Goal: Information Seeking & Learning: Learn about a topic

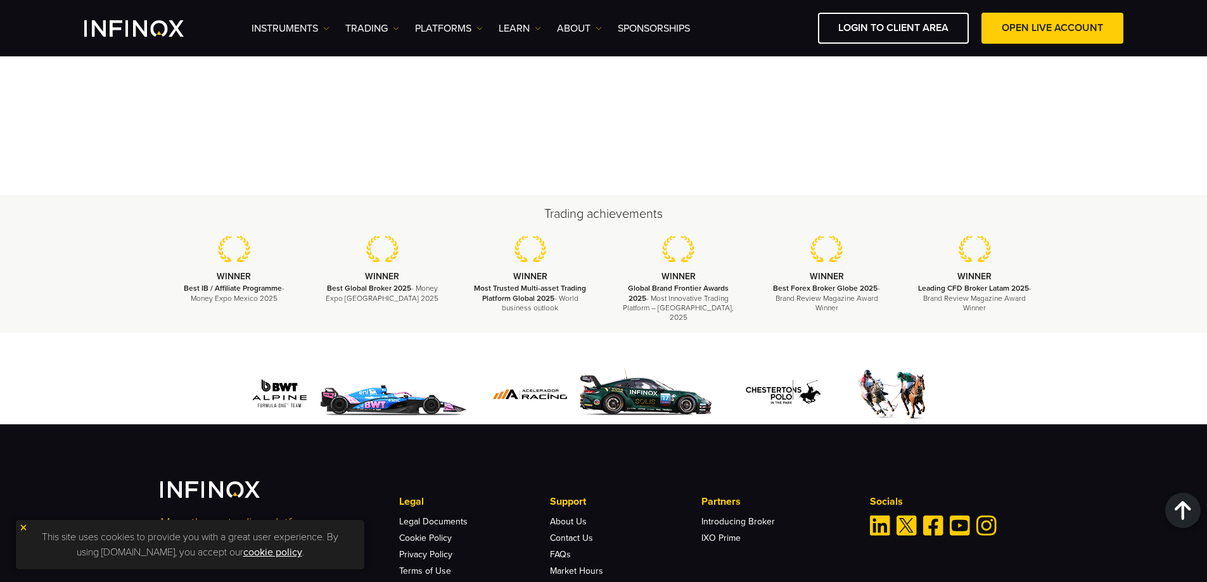
scroll to position [4599, 0]
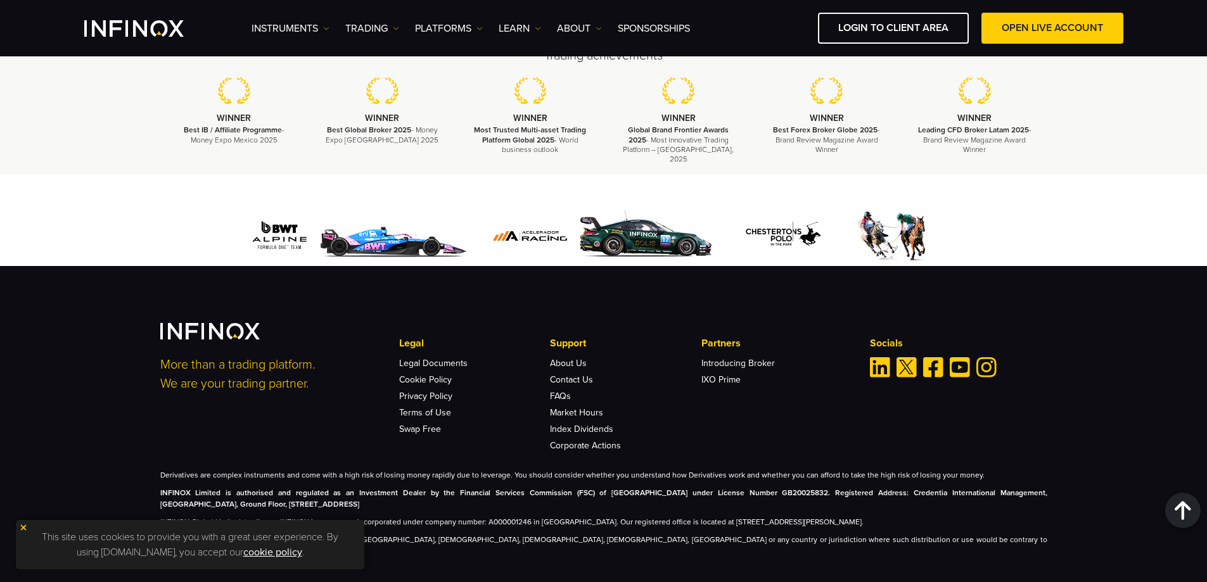
click at [23, 530] on img at bounding box center [23, 527] width 9 height 9
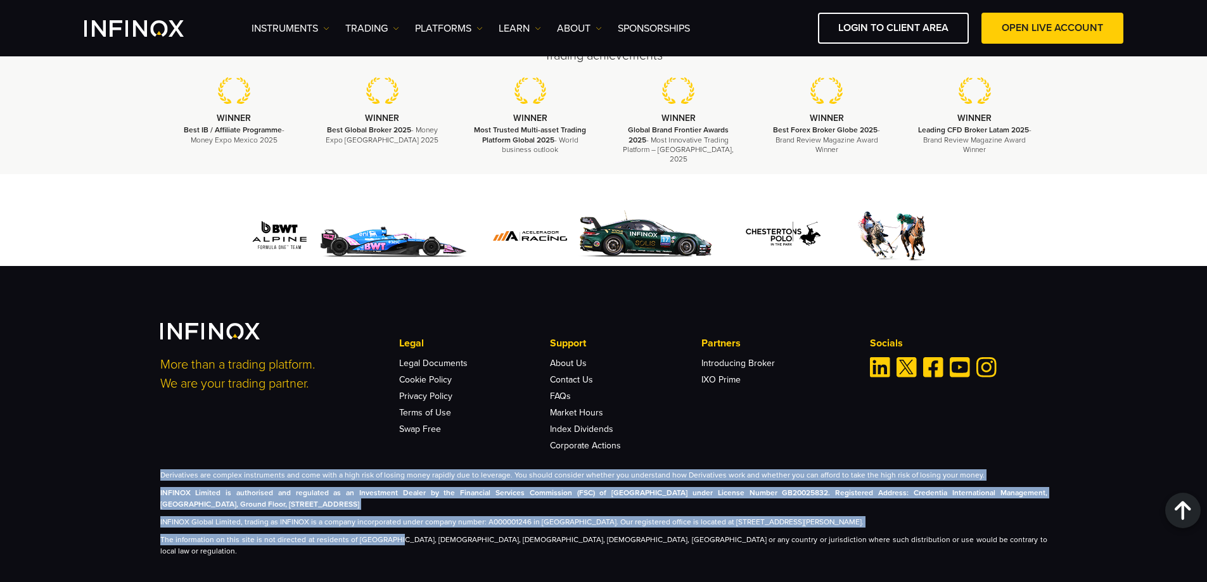
scroll to position [0, 0]
drag, startPoint x: 143, startPoint y: 461, endPoint x: 583, endPoint y: 548, distance: 448.4
click at [583, 548] on div "More than a trading platform. We are your trading partner. Legal Legal Document…" at bounding box center [603, 424] width 1207 height 316
click at [68, 502] on div "More than a trading platform. We are your trading partner. Legal Legal Document…" at bounding box center [603, 424] width 1207 height 316
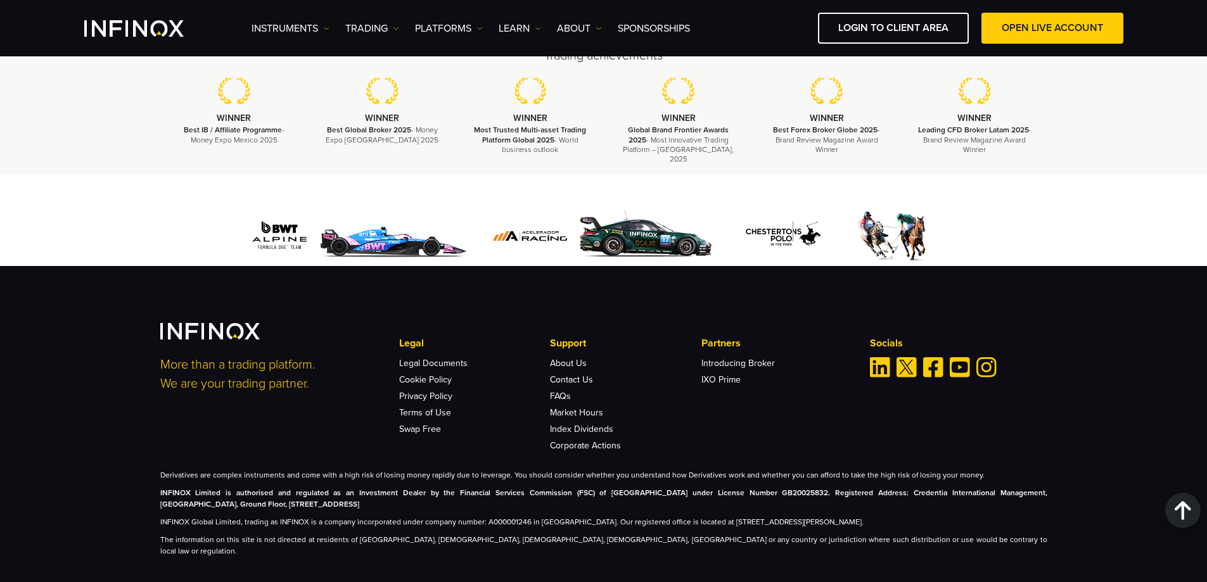
drag, startPoint x: 557, startPoint y: 485, endPoint x: 746, endPoint y: 492, distance: 189.0
click at [746, 492] on p "INFINOX Limited is authorised and regulated as an Investment Dealer by the Fina…" at bounding box center [603, 498] width 887 height 23
drag, startPoint x: 748, startPoint y: 492, endPoint x: 139, endPoint y: 480, distance: 609.1
click at [139, 480] on div "More than a trading platform. We are your trading partner. Legal Legal Document…" at bounding box center [603, 424] width 1207 height 316
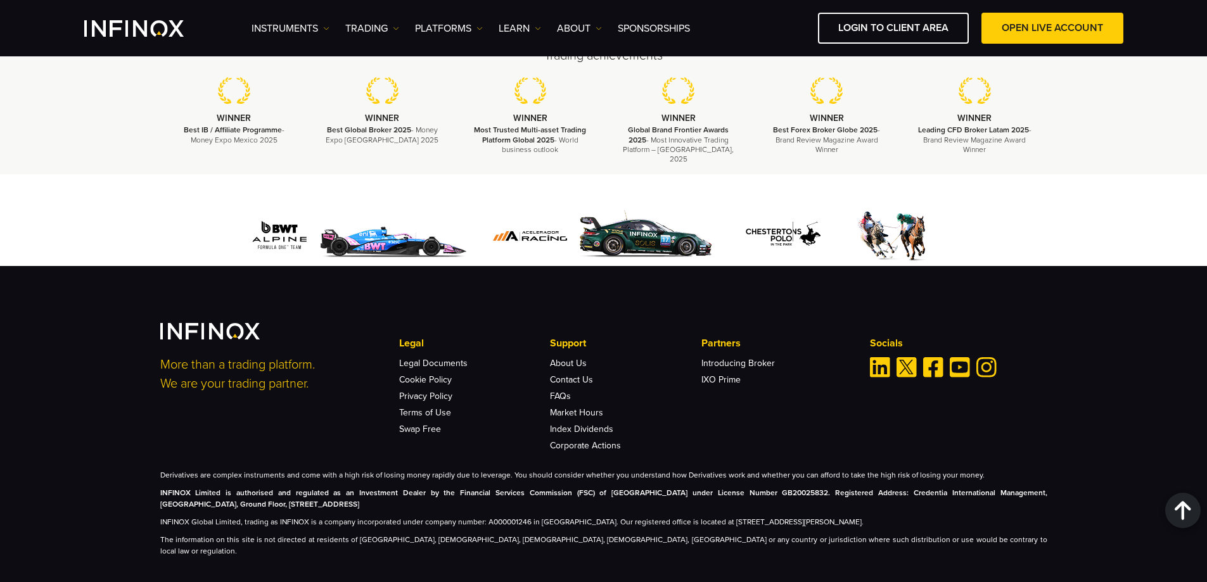
click at [139, 480] on div "More than a trading platform. We are your trading partner. Legal Legal Document…" at bounding box center [603, 424] width 1207 height 316
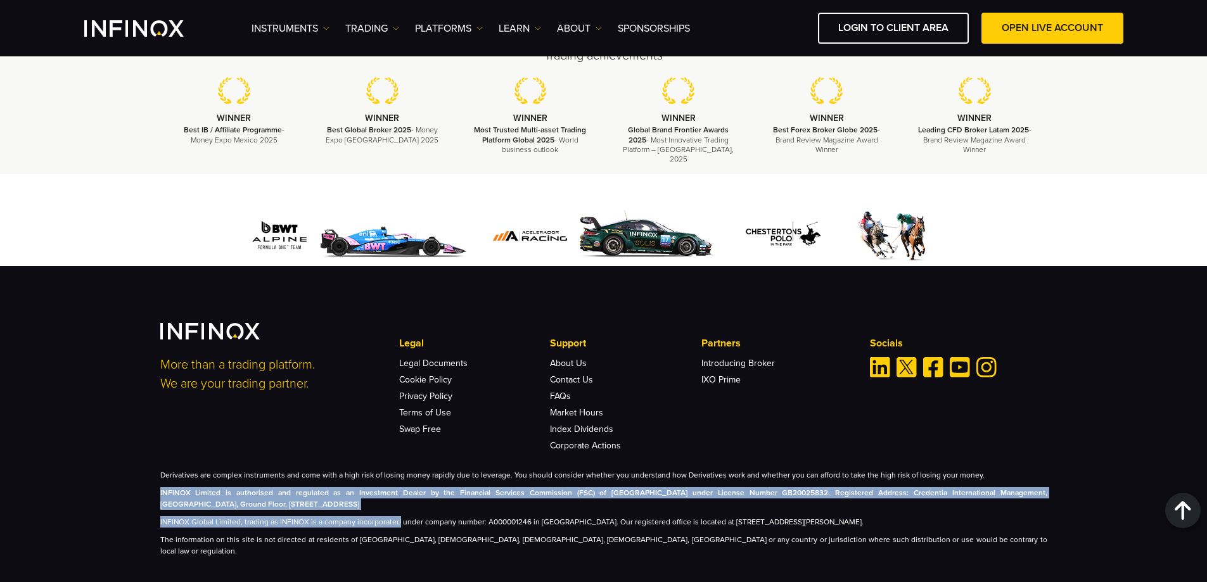
drag, startPoint x: 139, startPoint y: 480, endPoint x: 375, endPoint y: 503, distance: 236.8
click at [375, 503] on div "More than a trading platform. We are your trading partner. Legal Legal Document…" at bounding box center [603, 424] width 1207 height 316
click at [373, 516] on p "INFINOX Global Limited, trading as INFINOX is a company incorporated under comp…" at bounding box center [603, 521] width 887 height 11
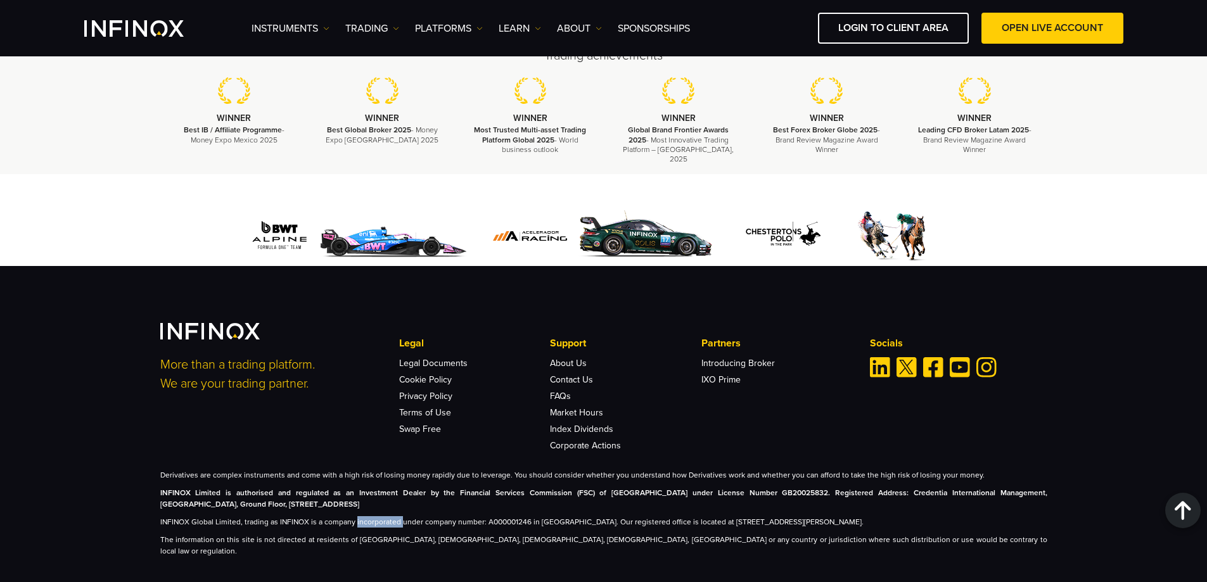
click at [373, 516] on p "INFINOX Global Limited, trading as INFINOX is a company incorporated under comp…" at bounding box center [603, 521] width 887 height 11
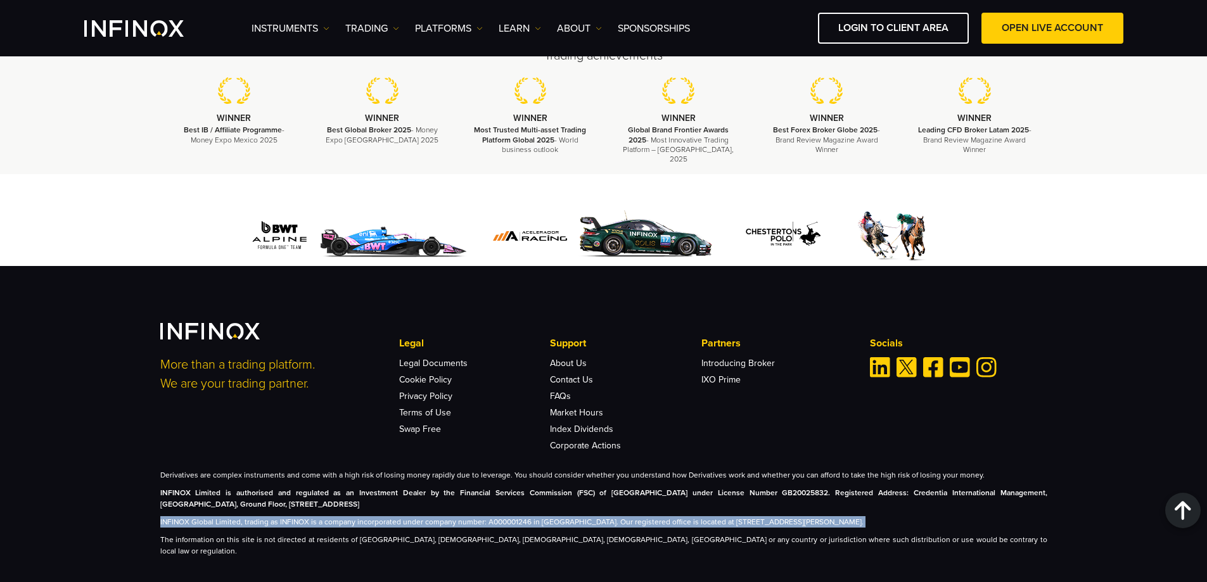
click at [373, 516] on p "INFINOX Global Limited, trading as INFINOX is a company incorporated under comp…" at bounding box center [603, 521] width 887 height 11
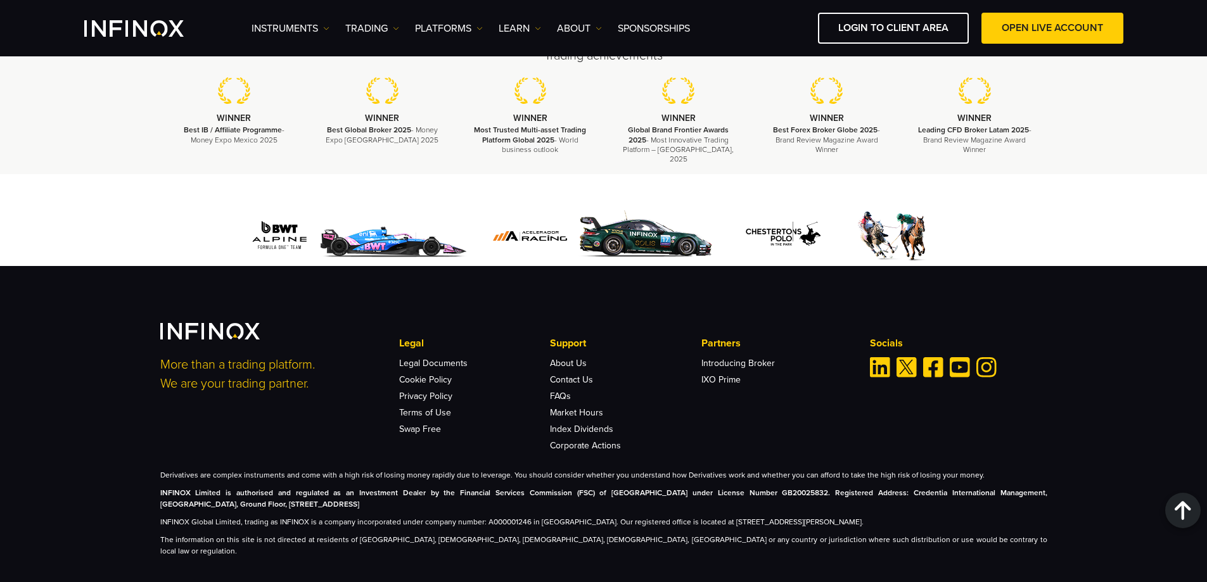
click at [306, 534] on p "The information on this site is not directed at residents of [GEOGRAPHIC_DATA],…" at bounding box center [603, 545] width 887 height 23
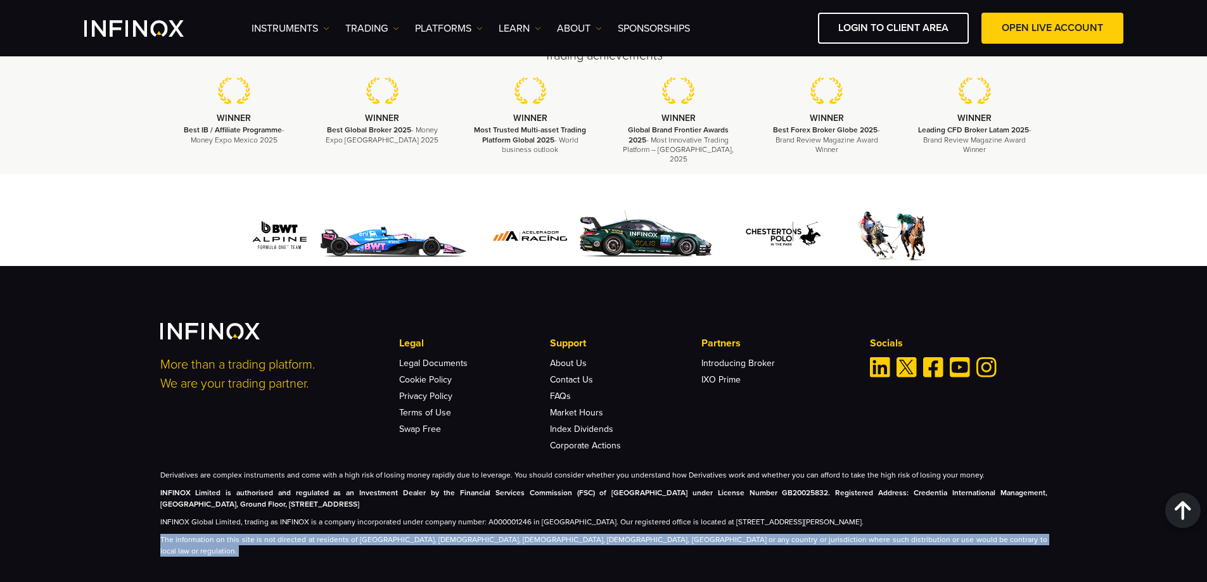
click at [306, 534] on p "The information on this site is not directed at residents of [GEOGRAPHIC_DATA],…" at bounding box center [603, 545] width 887 height 23
click at [188, 534] on p "The information on this site is not directed at residents of [GEOGRAPHIC_DATA],…" at bounding box center [603, 545] width 887 height 23
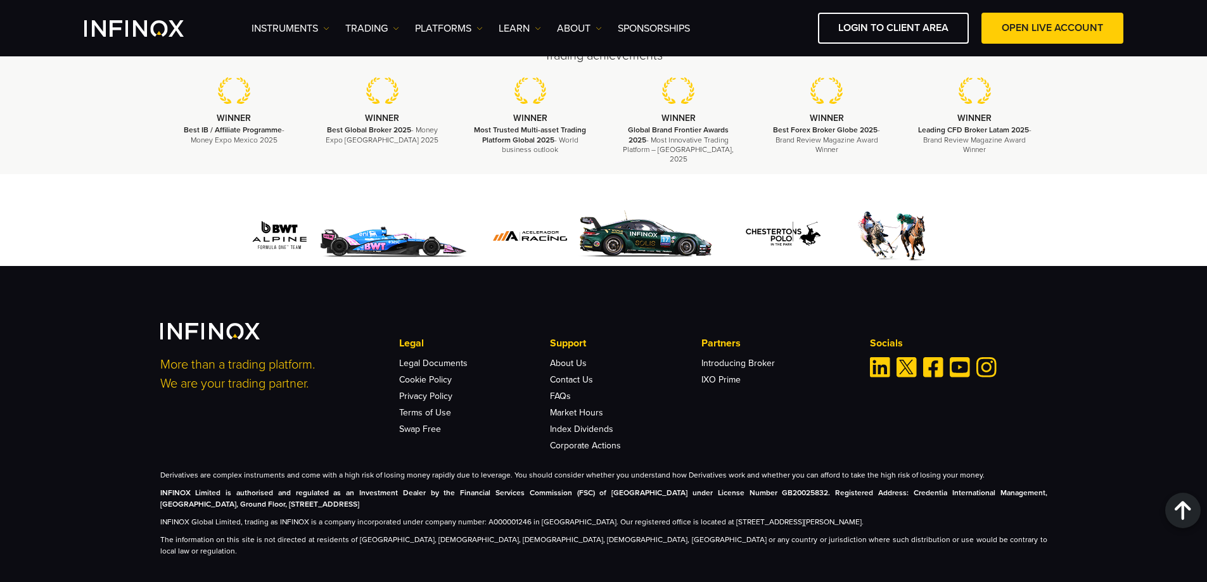
click at [188, 534] on p "The information on this site is not directed at residents of [GEOGRAPHIC_DATA],…" at bounding box center [603, 545] width 887 height 23
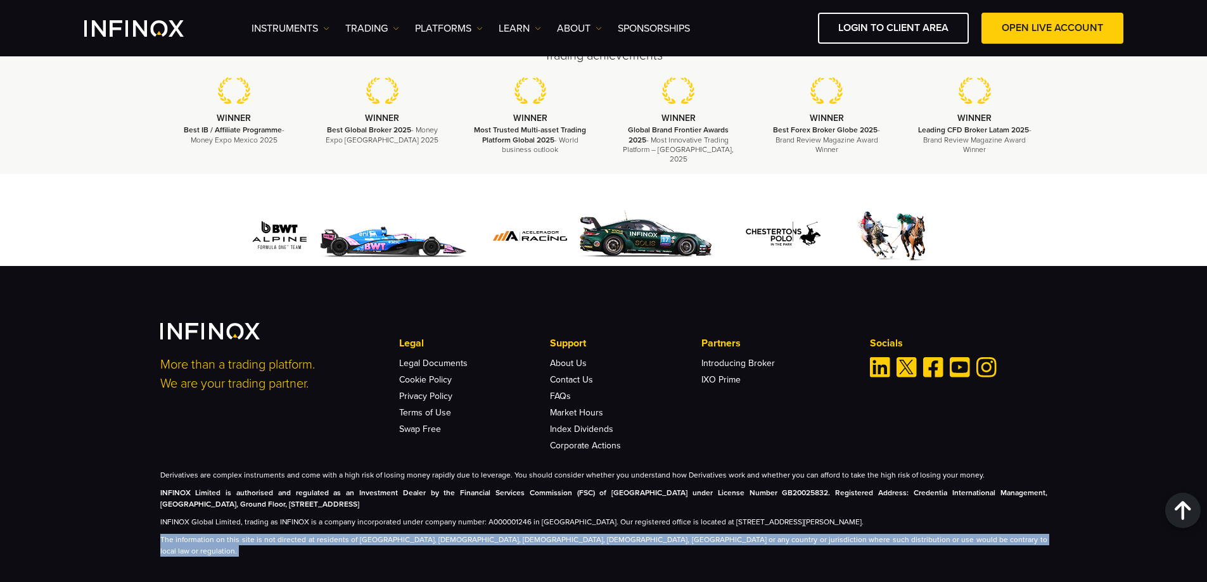
click at [188, 534] on p "The information on this site is not directed at residents of [GEOGRAPHIC_DATA],…" at bounding box center [603, 545] width 887 height 23
click at [358, 535] on div "More than a trading platform. We are your trading partner. Legal Legal Document…" at bounding box center [603, 424] width 1207 height 316
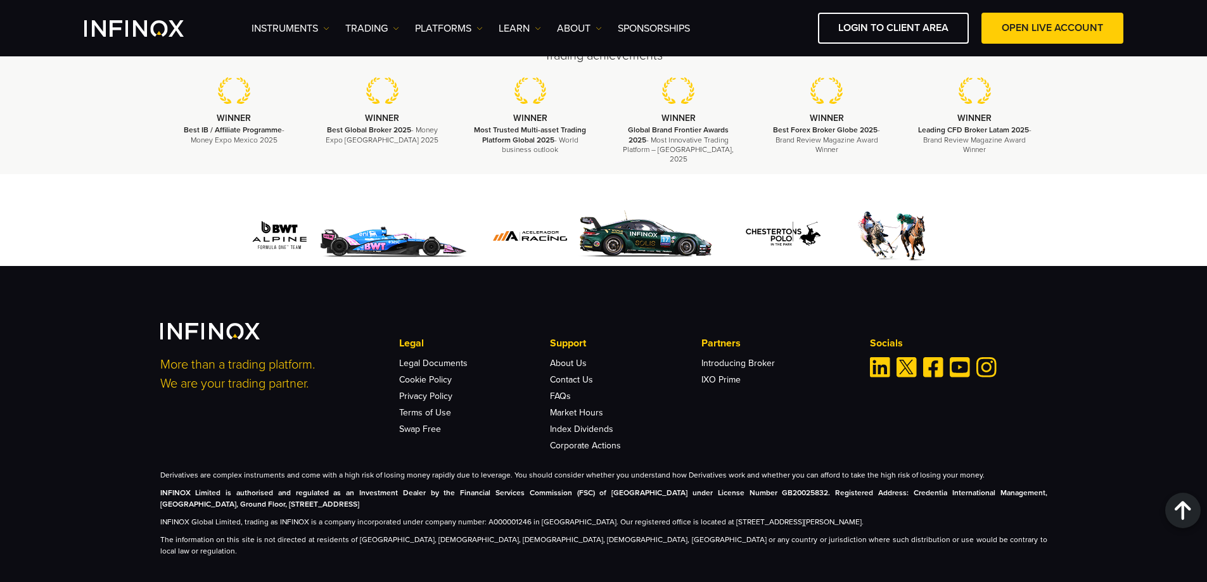
click at [591, 534] on p "The information on this site is not directed at residents of [GEOGRAPHIC_DATA],…" at bounding box center [603, 545] width 887 height 23
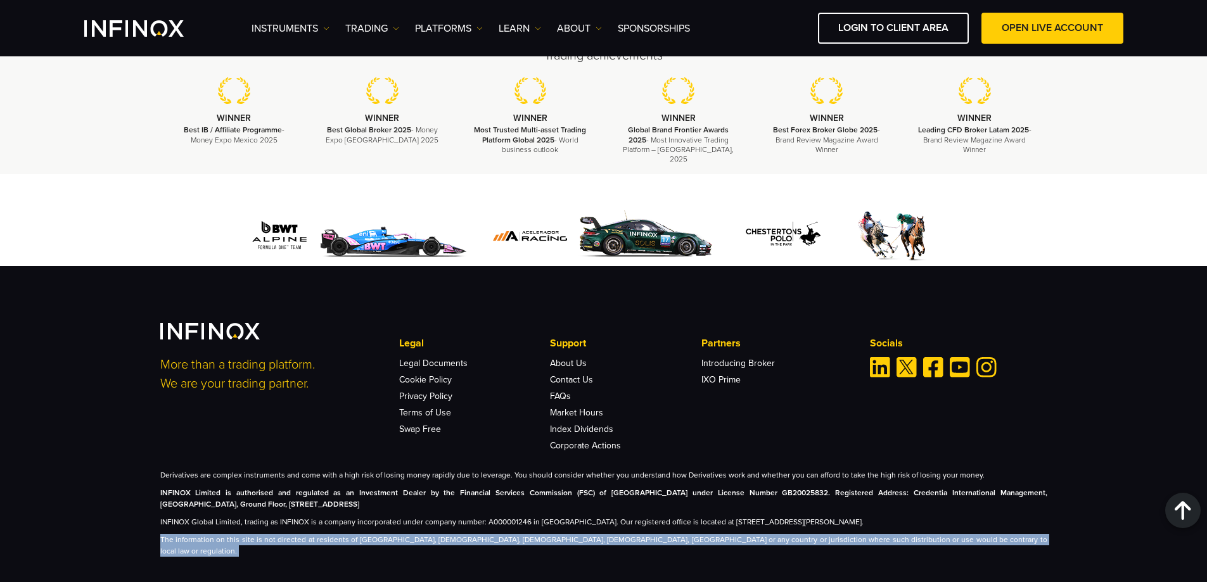
click at [591, 534] on p "The information on this site is not directed at residents of [GEOGRAPHIC_DATA],…" at bounding box center [603, 545] width 887 height 23
click at [865, 551] on div "More than a trading platform. We are your trading partner. Legal Legal Document…" at bounding box center [603, 424] width 1207 height 316
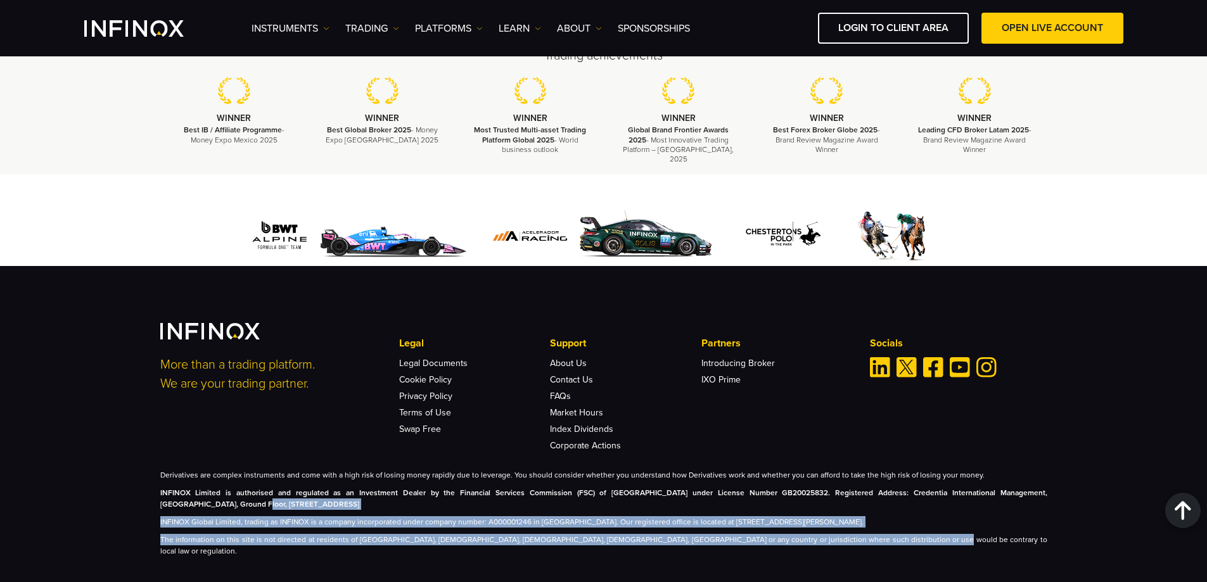
drag, startPoint x: 922, startPoint y: 532, endPoint x: 72, endPoint y: 492, distance: 851.4
click at [72, 492] on div "More than a trading platform. We are your trading partner. Legal Legal Document…" at bounding box center [603, 424] width 1207 height 316
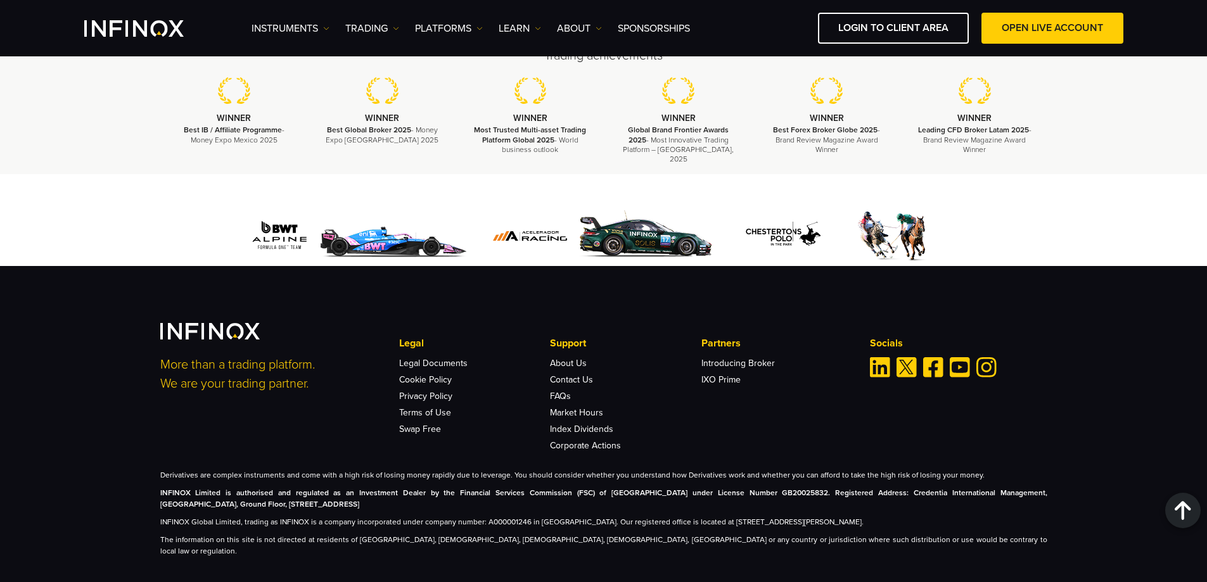
click at [122, 475] on div "More than a trading platform. We are your trading partner. Legal Legal Document…" at bounding box center [603, 424] width 1207 height 316
click at [952, 487] on p "INFINOX Limited is authorised and regulated as an Investment Dealer by the Fina…" at bounding box center [603, 498] width 887 height 23
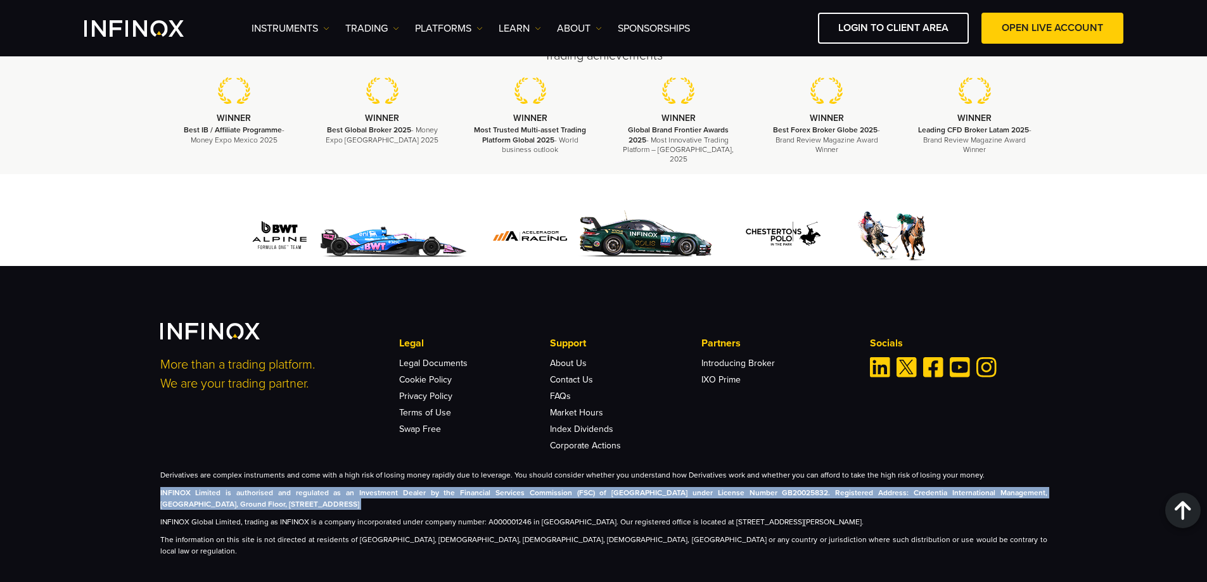
click at [952, 487] on p "INFINOX Limited is authorised and regulated as an Investment Dealer by the Fina…" at bounding box center [603, 498] width 887 height 23
click at [571, 31] on link "ABOUT" at bounding box center [579, 28] width 45 height 15
click at [605, 68] on link "About INFINOX" at bounding box center [603, 68] width 93 height 27
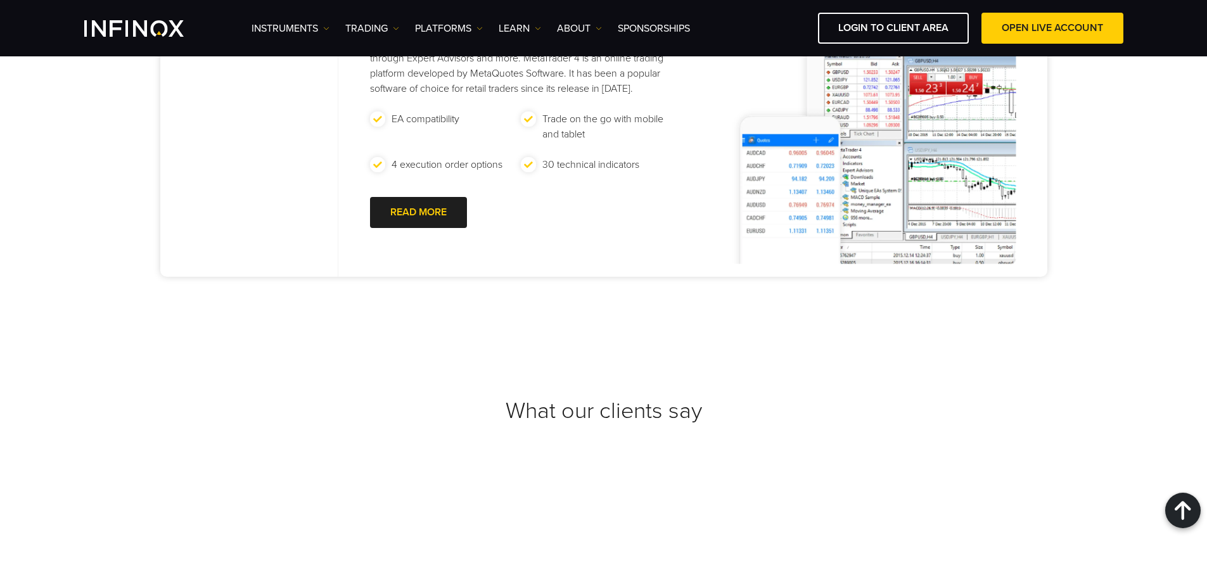
scroll to position [4119, 0]
